Goal: Task Accomplishment & Management: Manage account settings

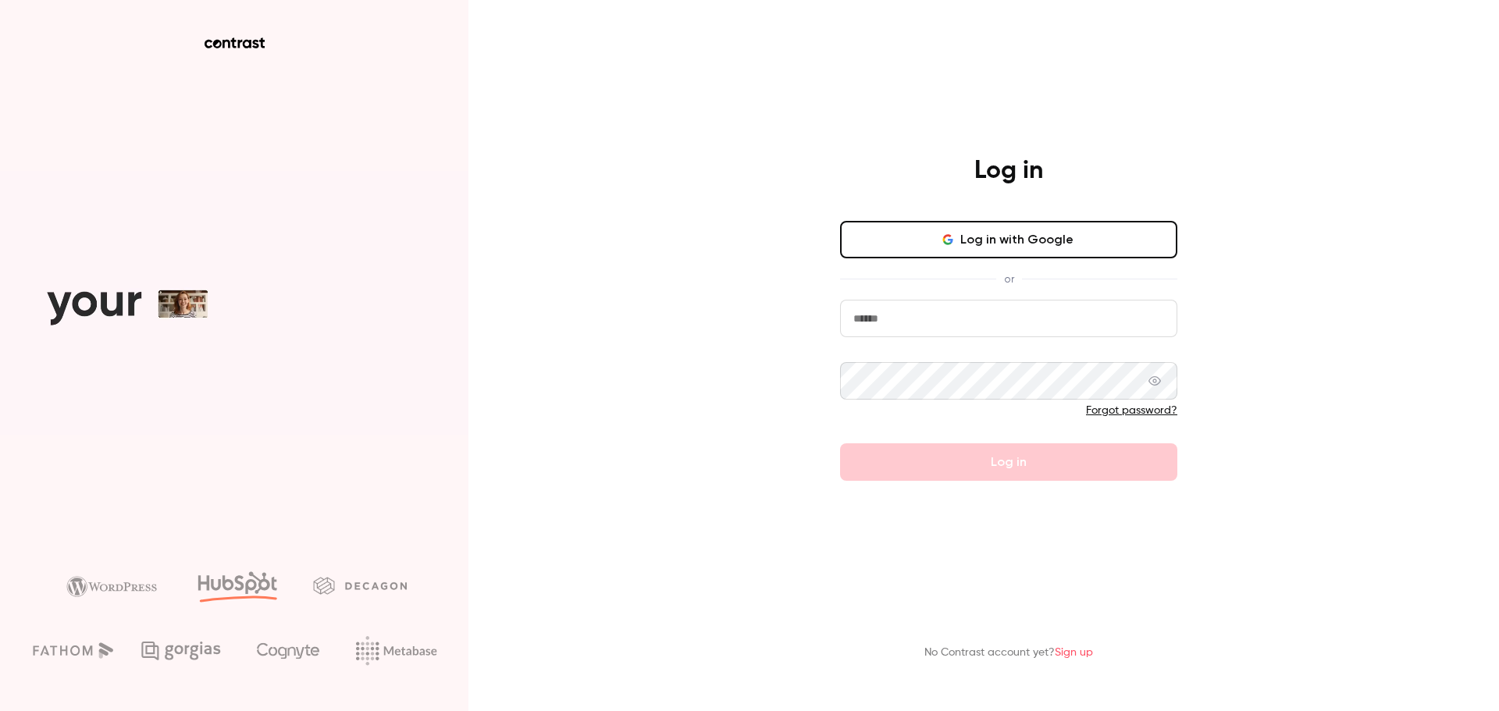
type input "**********"
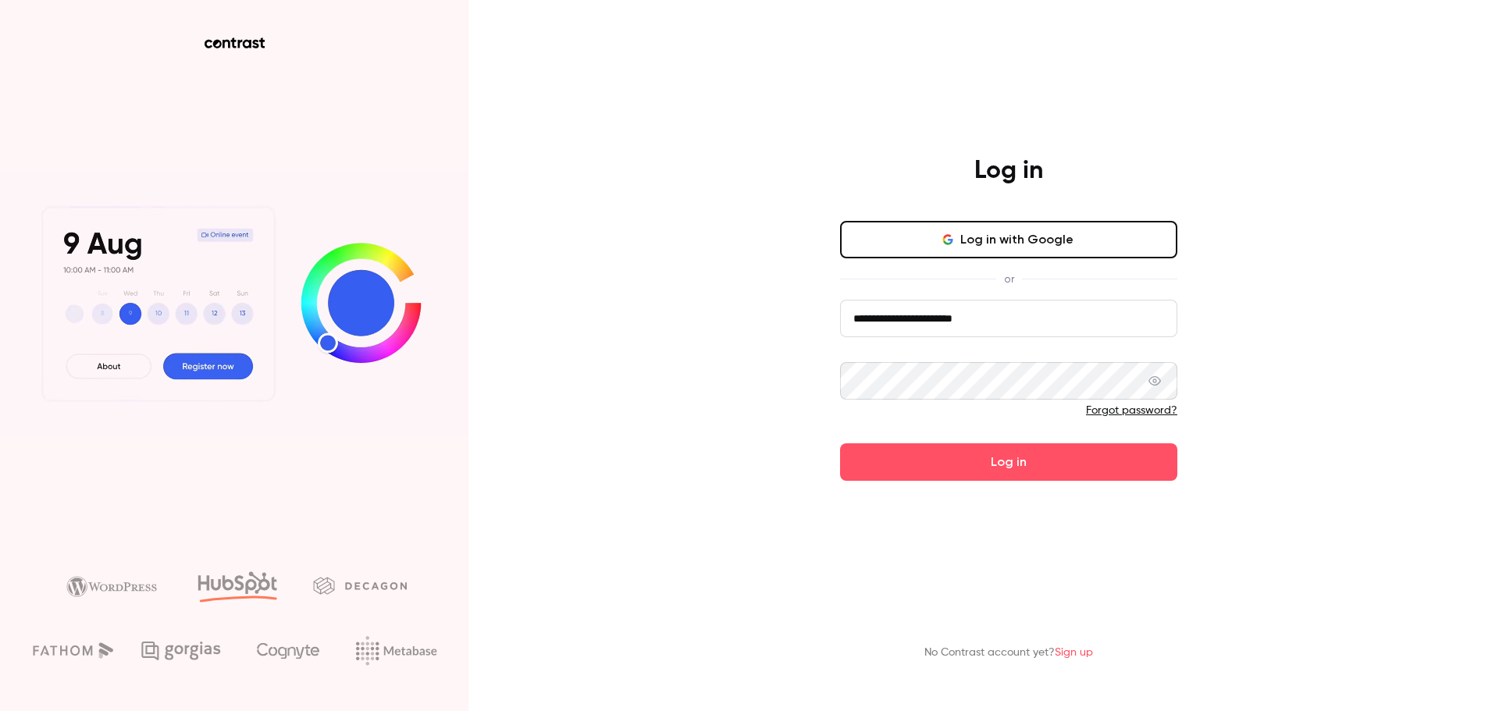
click at [1019, 465] on form "**********" at bounding box center [1008, 390] width 337 height 181
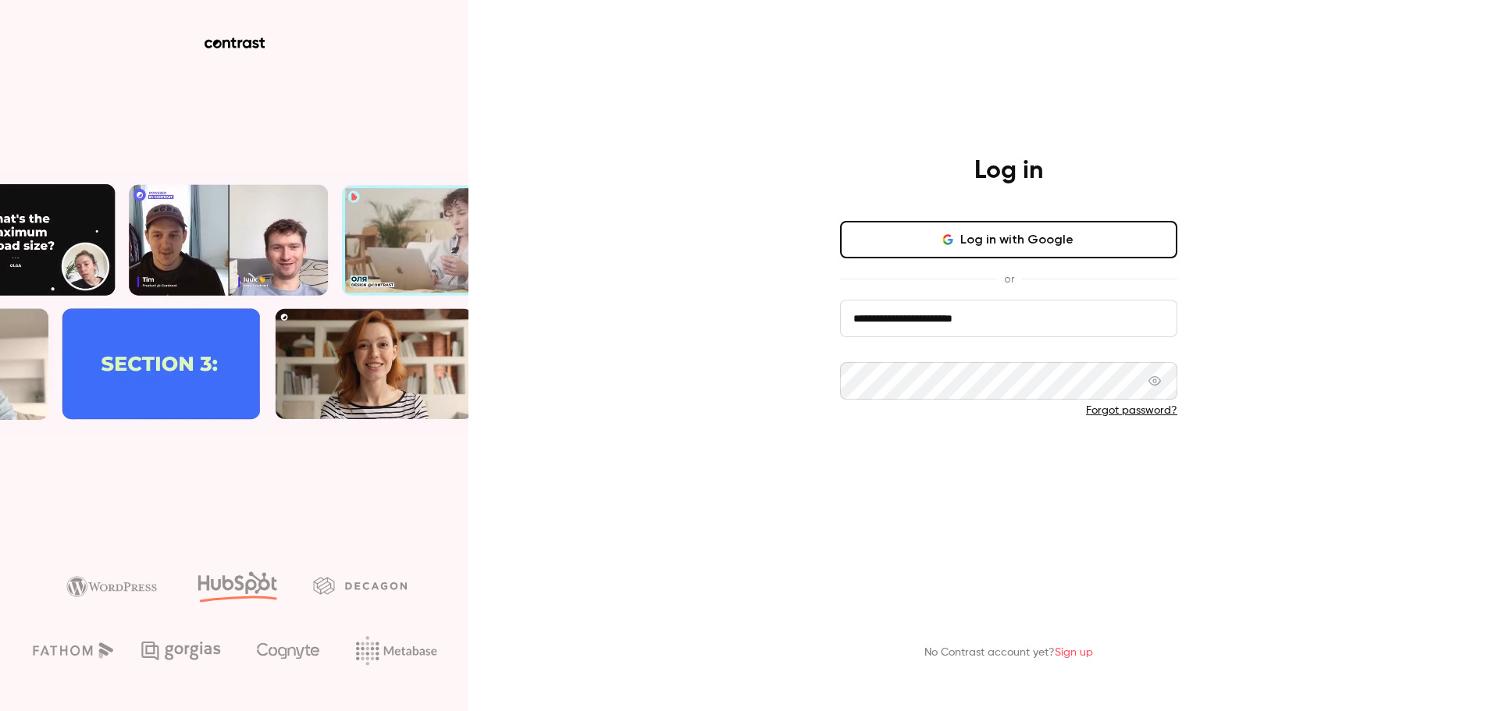
click at [1018, 464] on button "Log in" at bounding box center [1008, 461] width 337 height 37
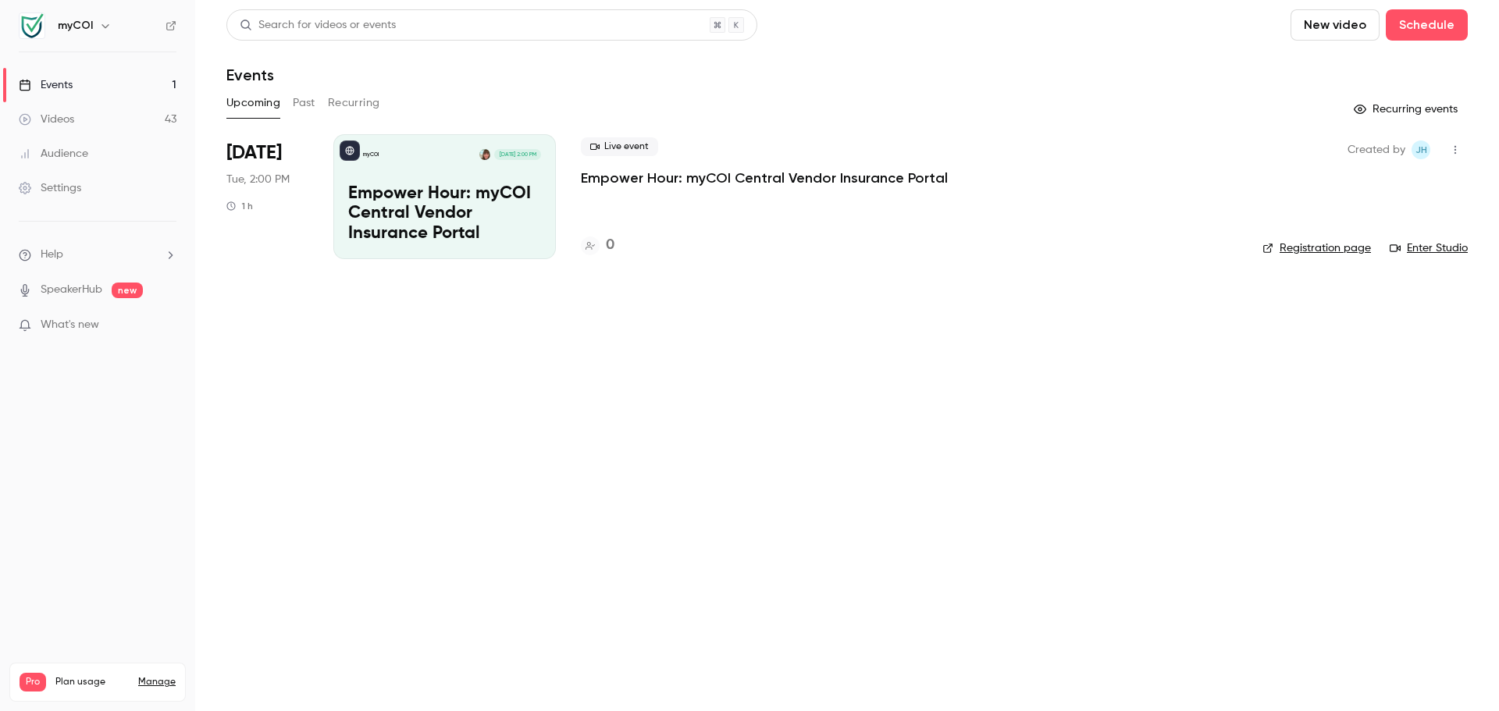
click at [1455, 144] on button "button" at bounding box center [1455, 149] width 25 height 25
click at [1375, 347] on div "Delete" at bounding box center [1395, 352] width 119 height 16
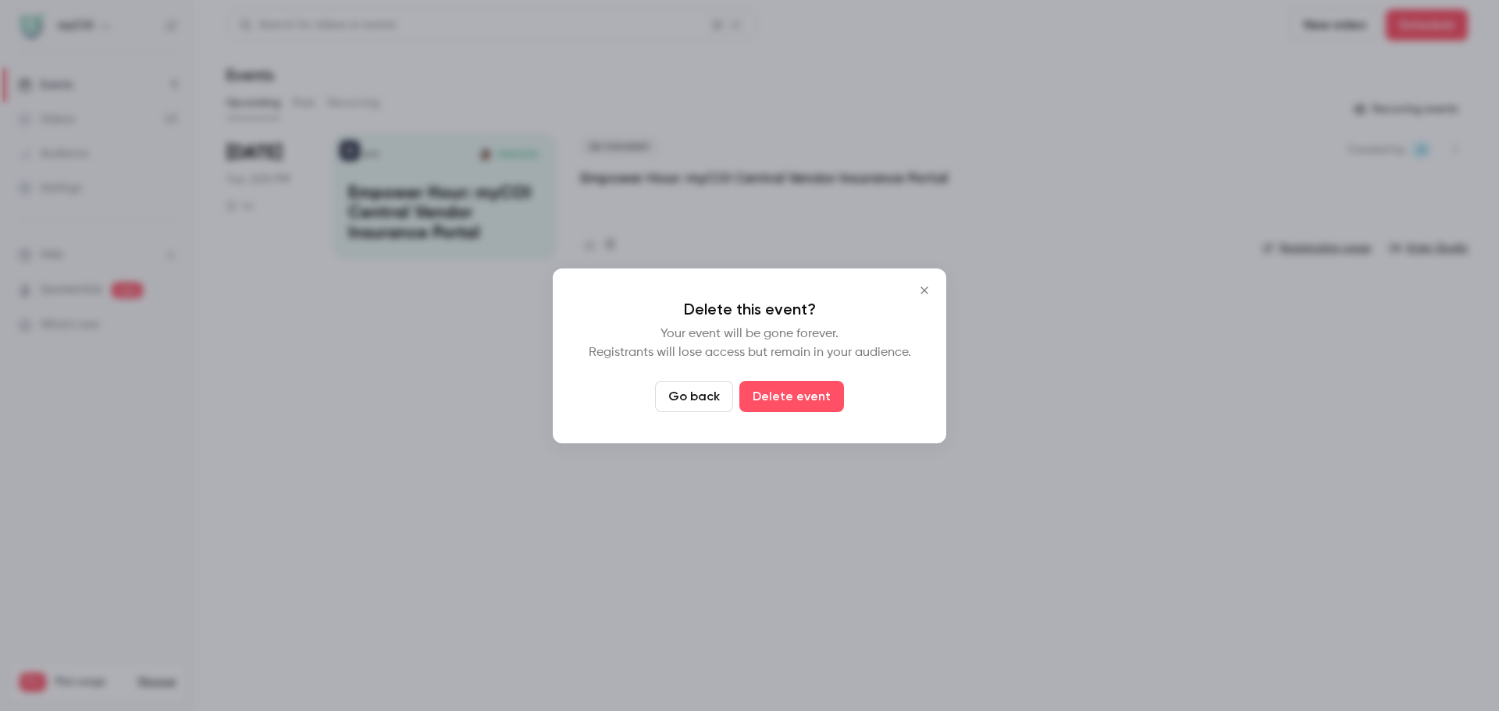
click at [705, 403] on button "Go back" at bounding box center [694, 396] width 78 height 31
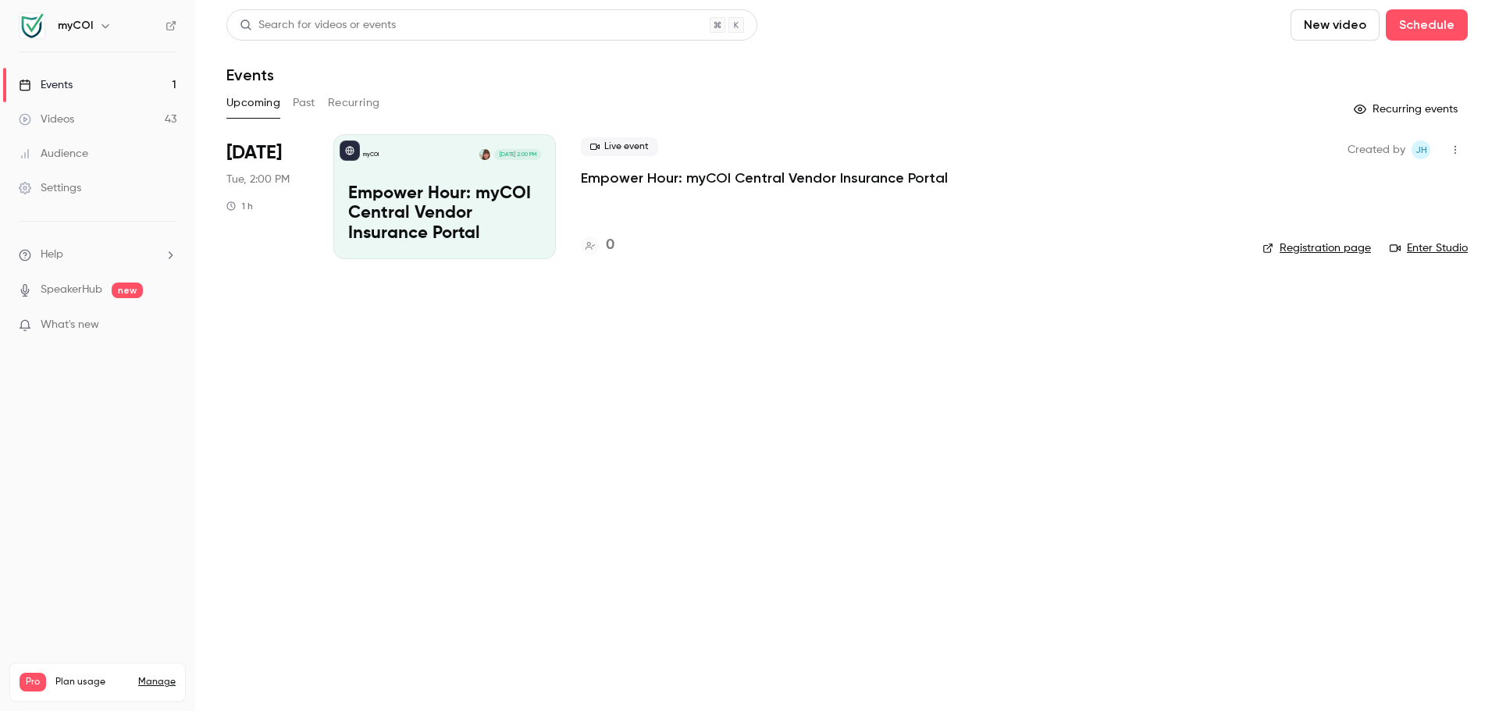
click at [1454, 151] on icon "button" at bounding box center [1455, 149] width 12 height 11
click at [1358, 355] on div "Delete" at bounding box center [1395, 352] width 119 height 16
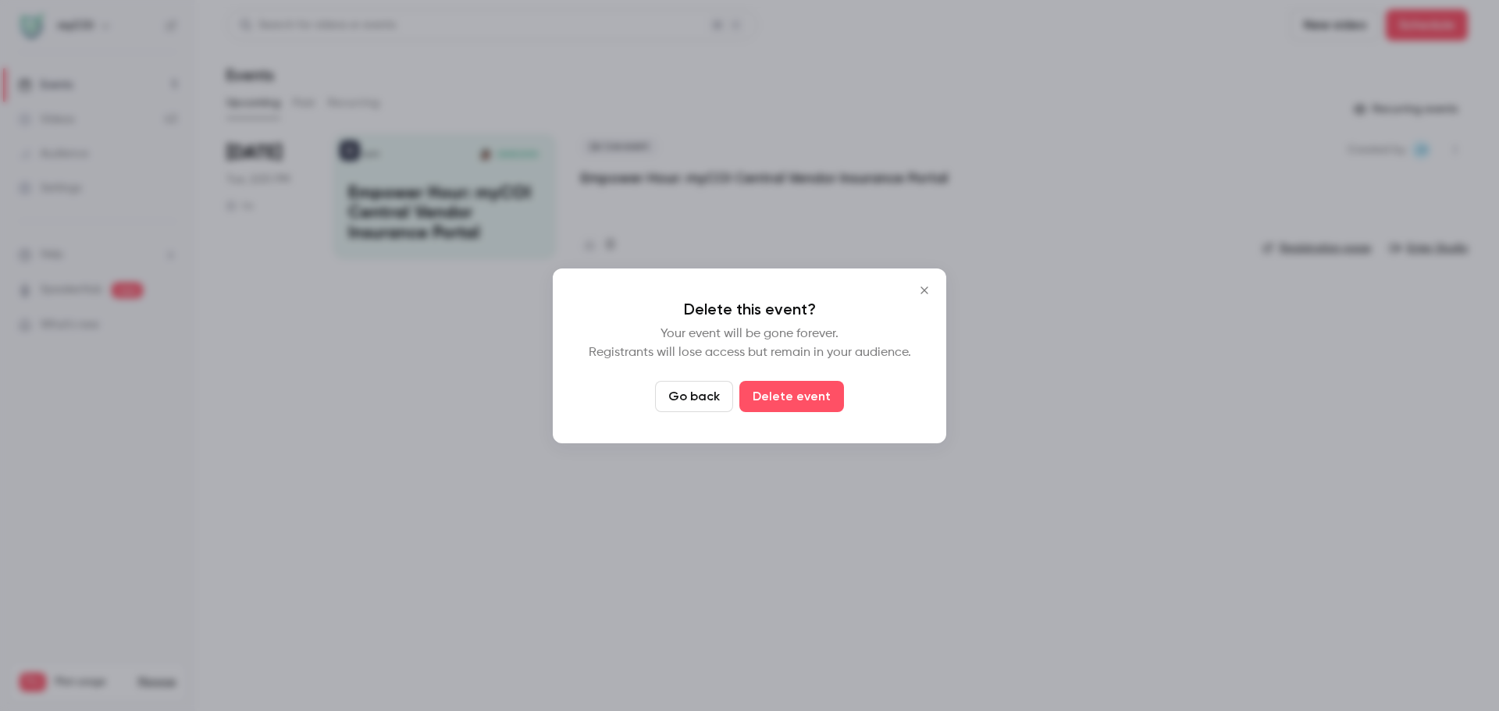
click at [719, 404] on button "Go back" at bounding box center [694, 396] width 78 height 31
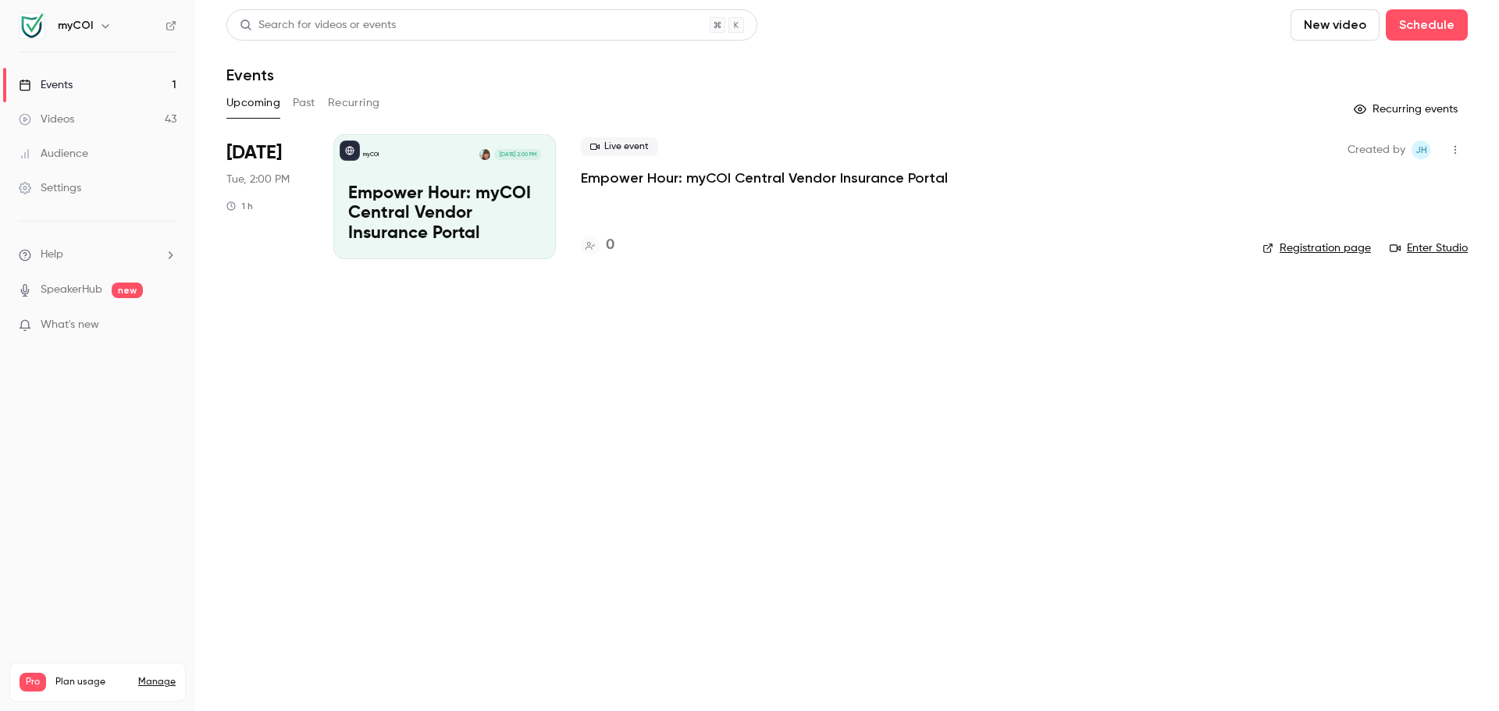
click at [1454, 145] on icon "button" at bounding box center [1455, 149] width 12 height 11
click at [1389, 309] on div "Cancel event" at bounding box center [1395, 312] width 119 height 16
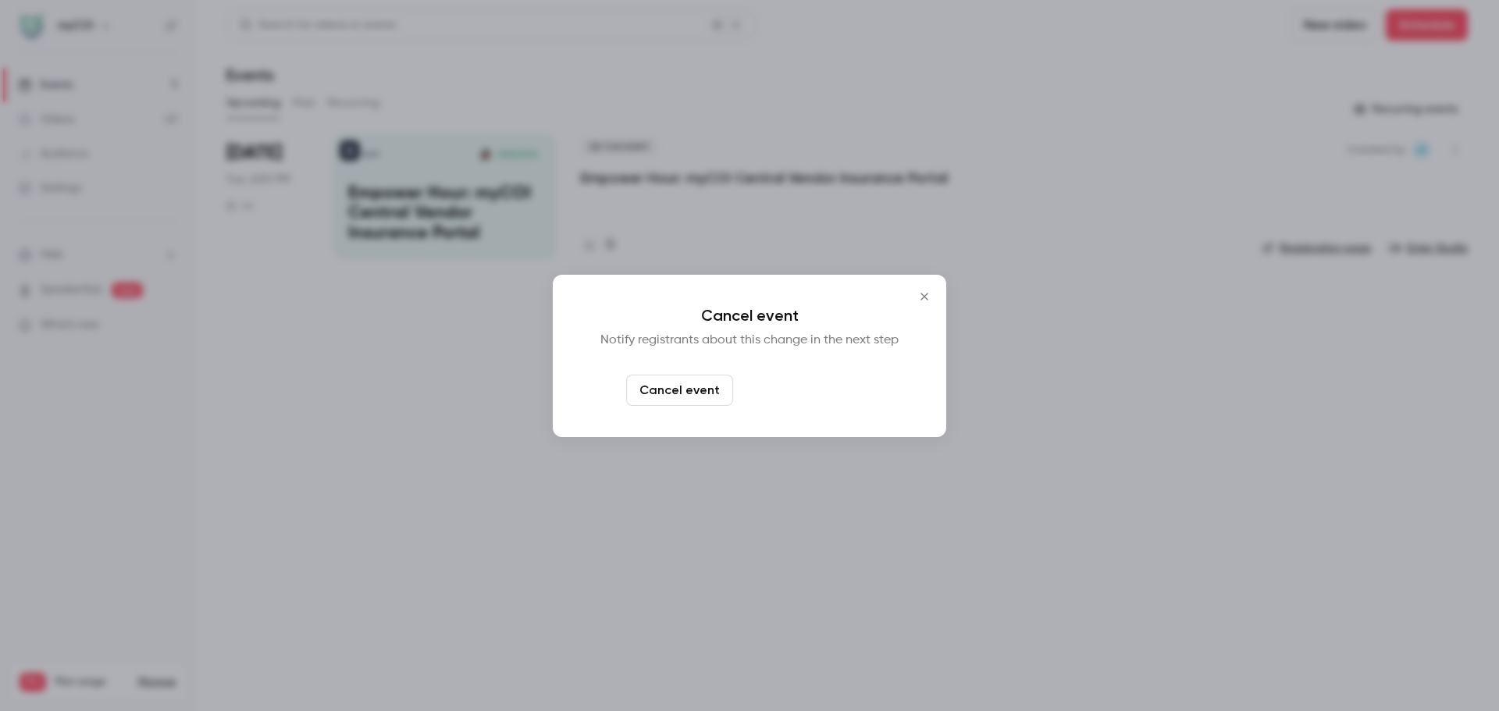
click at [836, 393] on button "Cancel and notify" at bounding box center [806, 390] width 134 height 31
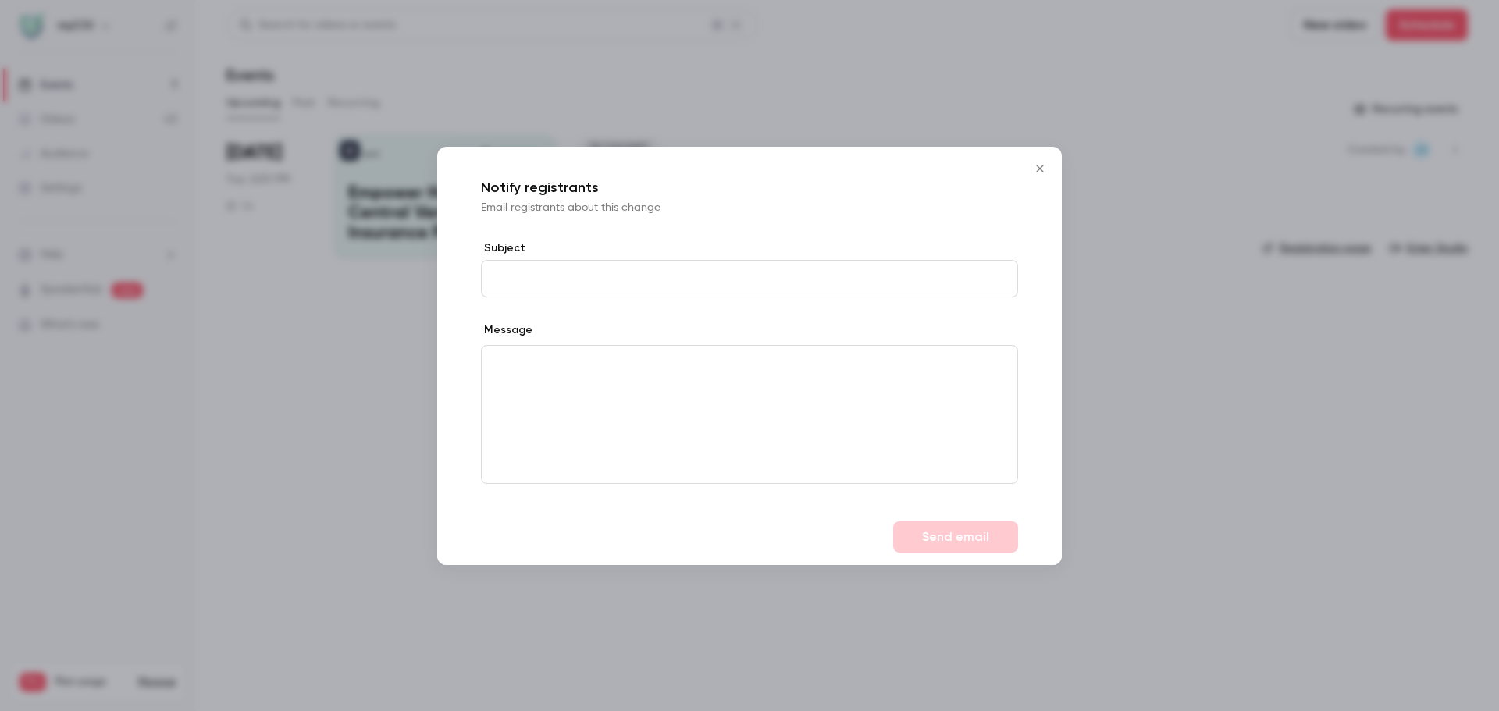
click at [1041, 170] on icon "Close" at bounding box center [1040, 168] width 19 height 12
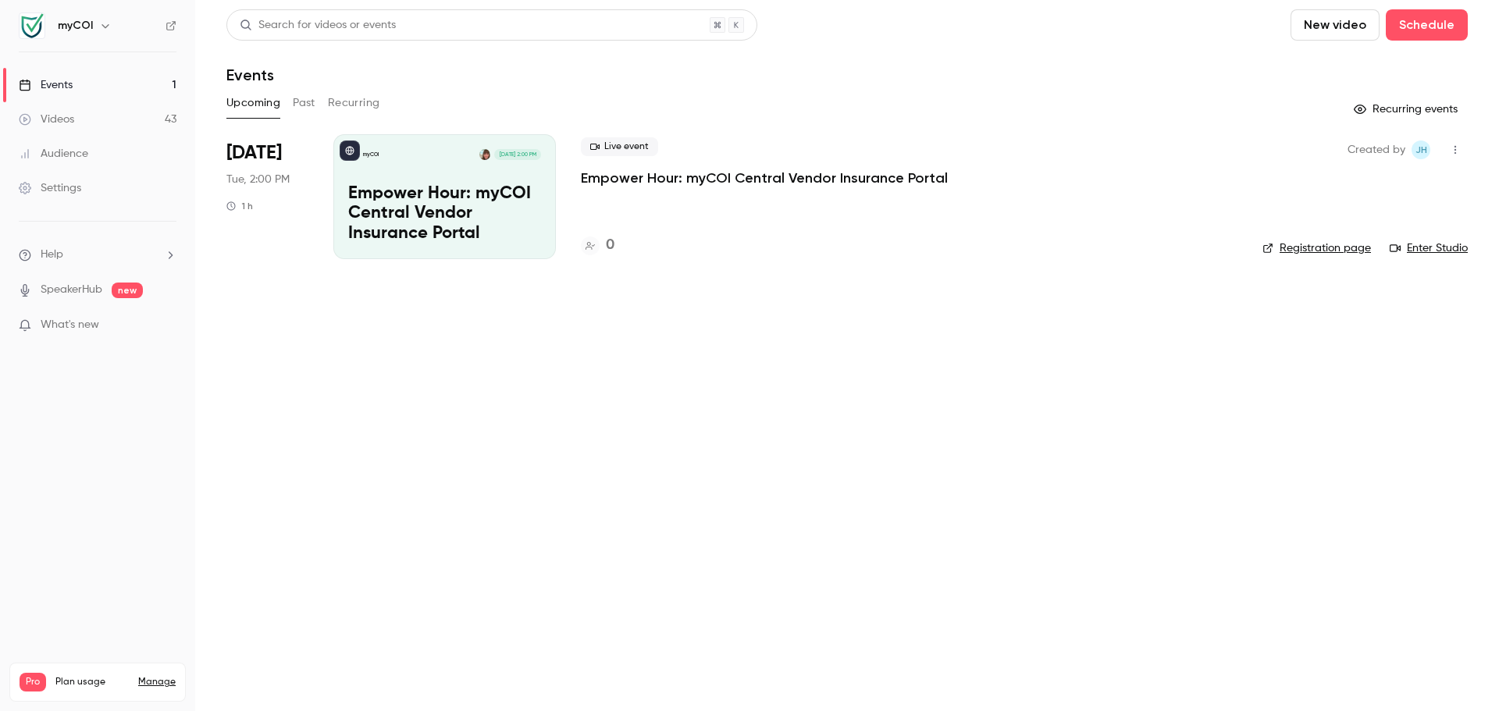
click at [1468, 147] on main "Search for videos or events New video Schedule Events Upcoming Past Recurring R…" at bounding box center [847, 355] width 1304 height 711
click at [1461, 148] on icon "button" at bounding box center [1455, 149] width 12 height 11
click at [1364, 312] on div "Cancel event" at bounding box center [1395, 312] width 119 height 16
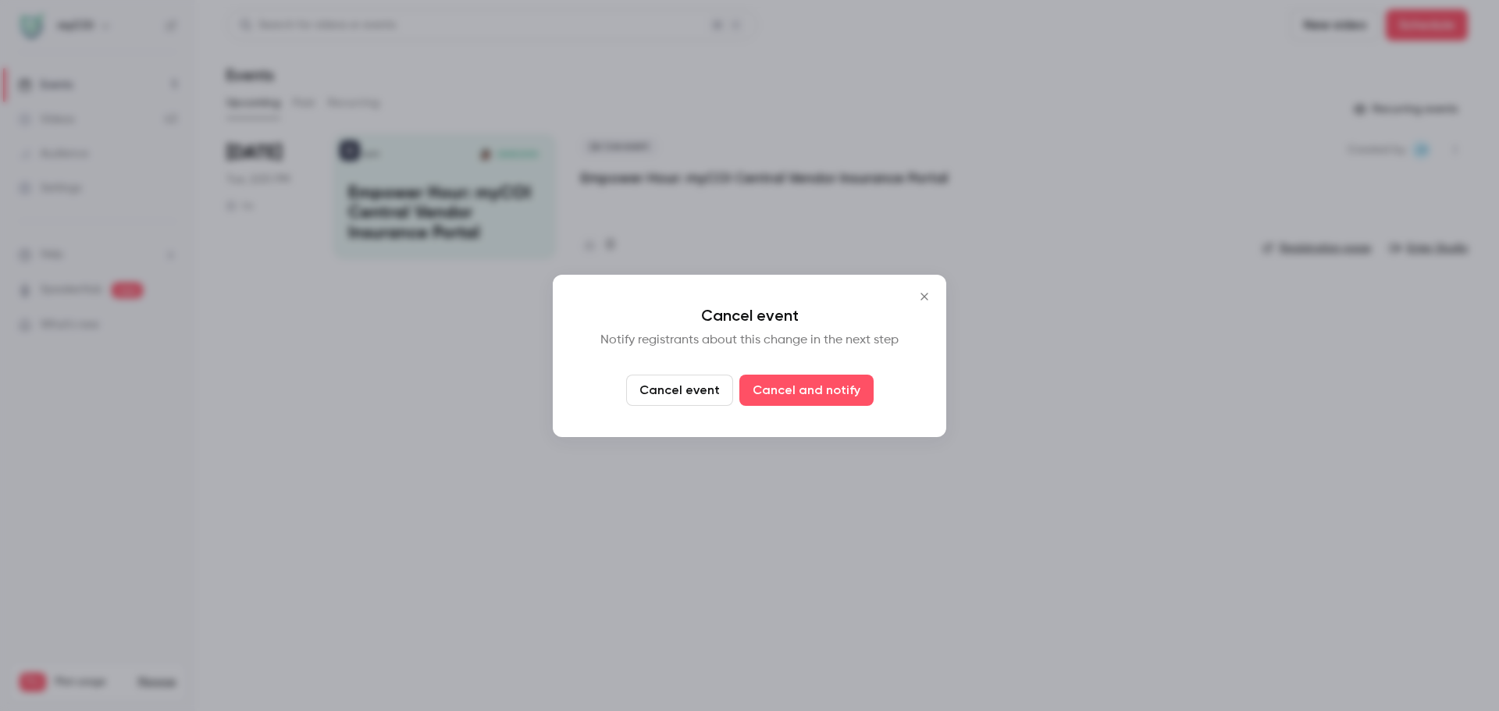
click at [659, 393] on button "Cancel event" at bounding box center [679, 390] width 107 height 31
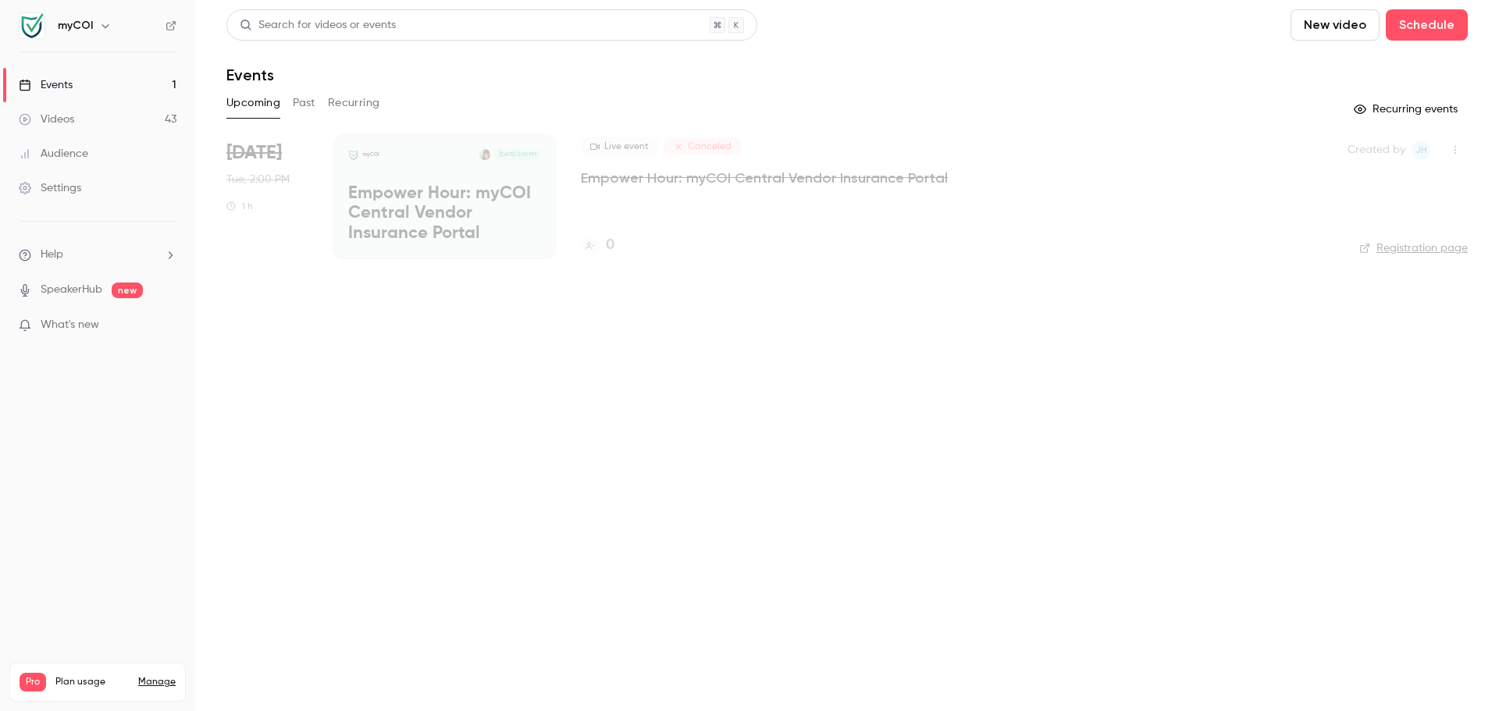
click at [1459, 148] on icon "button" at bounding box center [1455, 149] width 12 height 11
click at [1367, 231] on div "Delete" at bounding box center [1395, 231] width 119 height 16
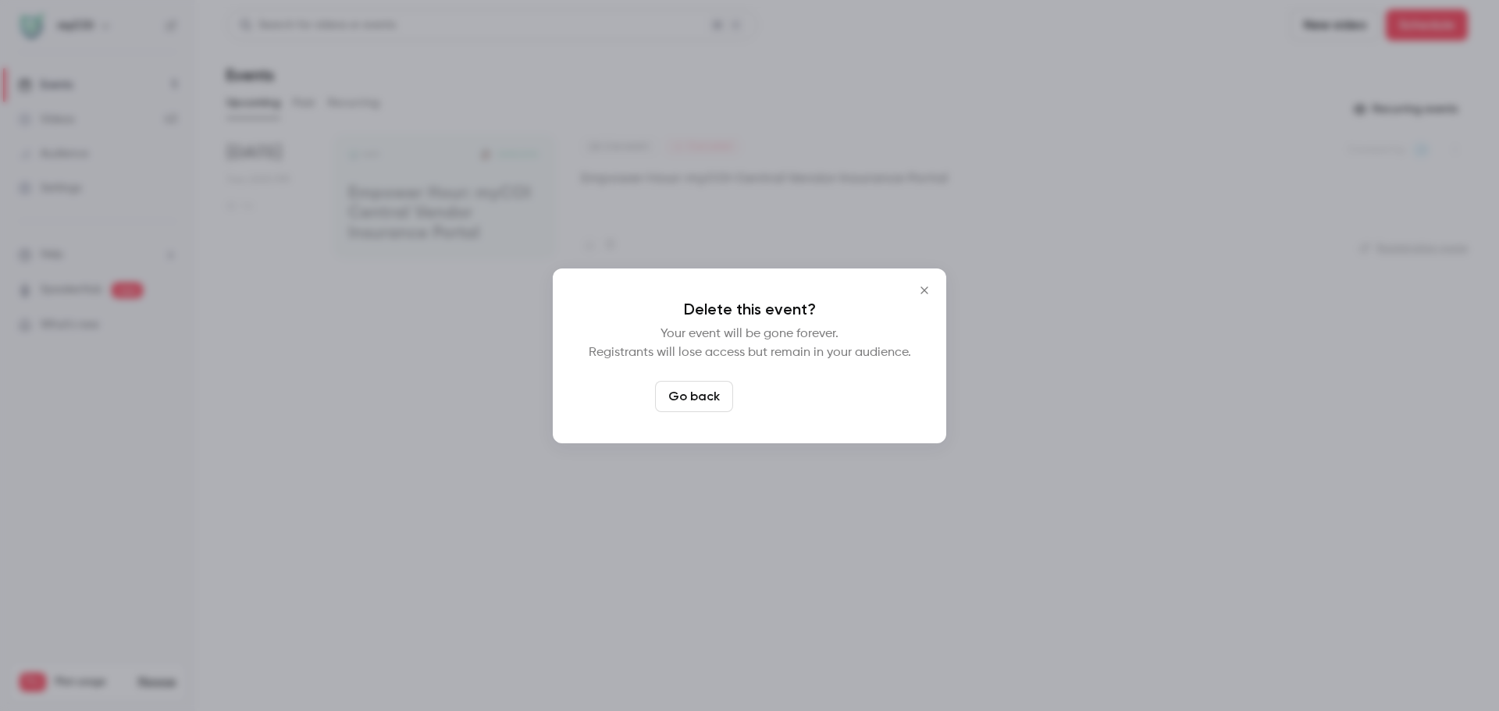
click at [790, 401] on button "Delete event" at bounding box center [791, 396] width 105 height 31
